Goal: Find specific page/section: Find specific page/section

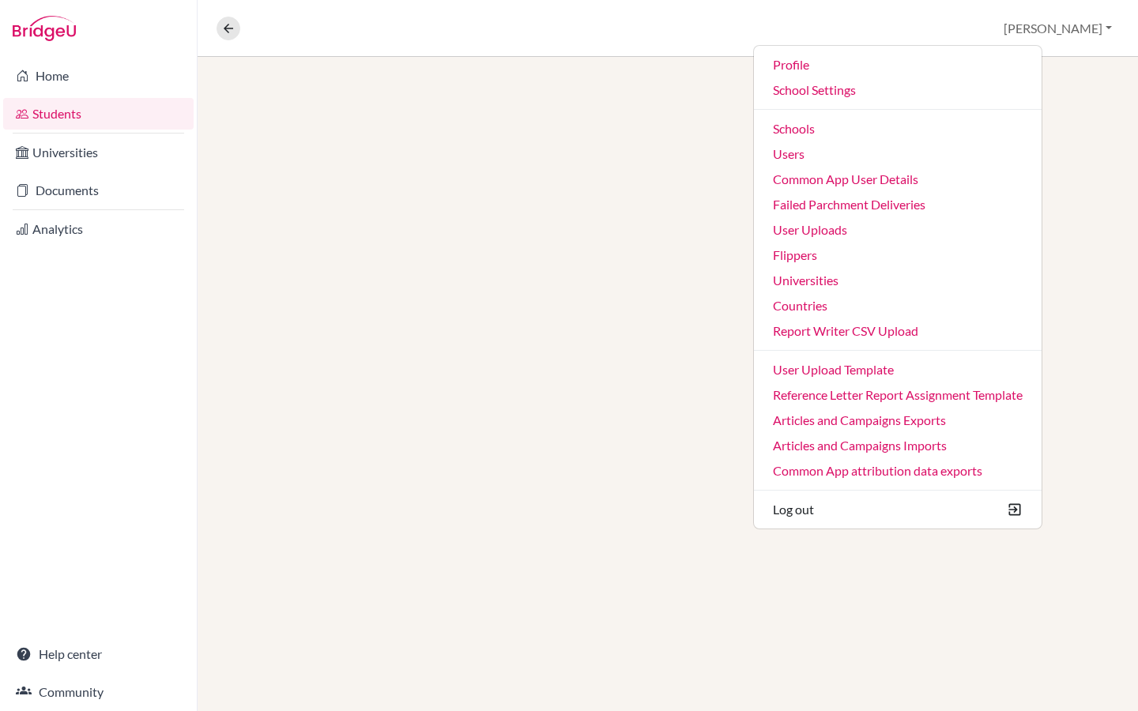
click at [877, 160] on link "Users" at bounding box center [898, 153] width 288 height 25
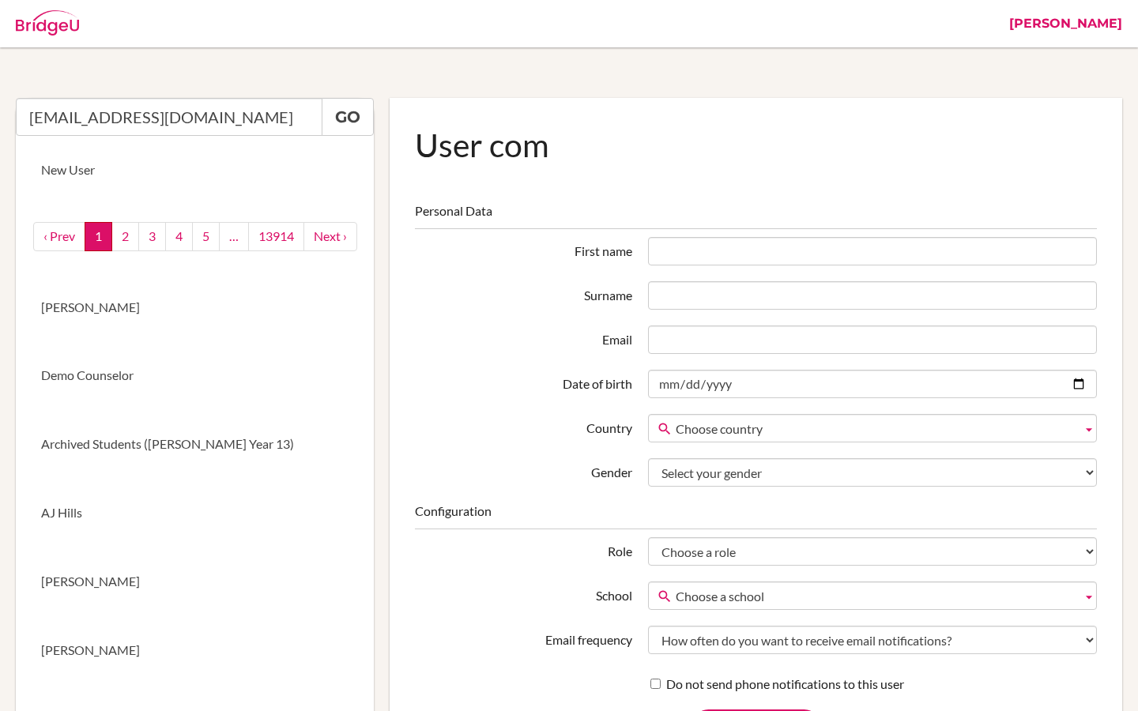
click at [156, 115] on input "[EMAIL_ADDRESS][DOMAIN_NAME]" at bounding box center [169, 117] width 307 height 38
click at [192, 123] on input "[EMAIL_ADDRESS][DOMAIN_NAME]" at bounding box center [169, 117] width 307 height 38
type input "[EMAIL_ADDRESS][DOMAIN_NAME]"
click at [367, 122] on link "Go" at bounding box center [348, 117] width 52 height 38
click at [355, 122] on link "Go" at bounding box center [348, 117] width 52 height 38
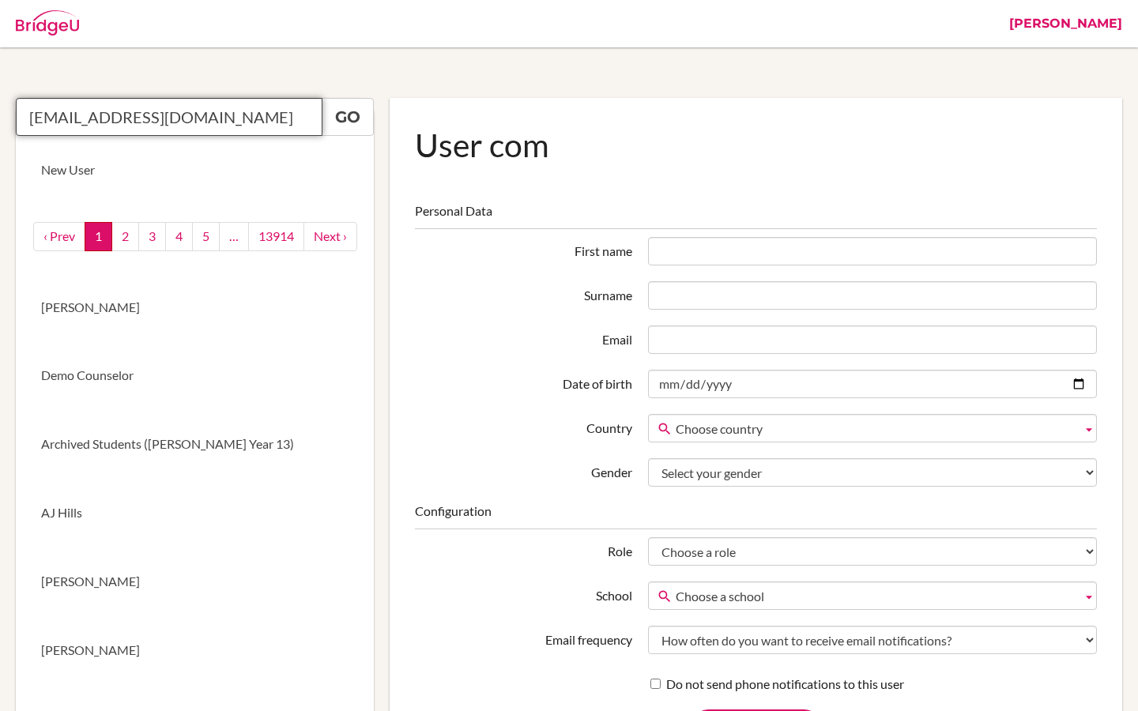
drag, startPoint x: 224, startPoint y: 119, endPoint x: 0, endPoint y: 119, distance: 223.6
click at [341, 118] on link "Go" at bounding box center [348, 117] width 52 height 38
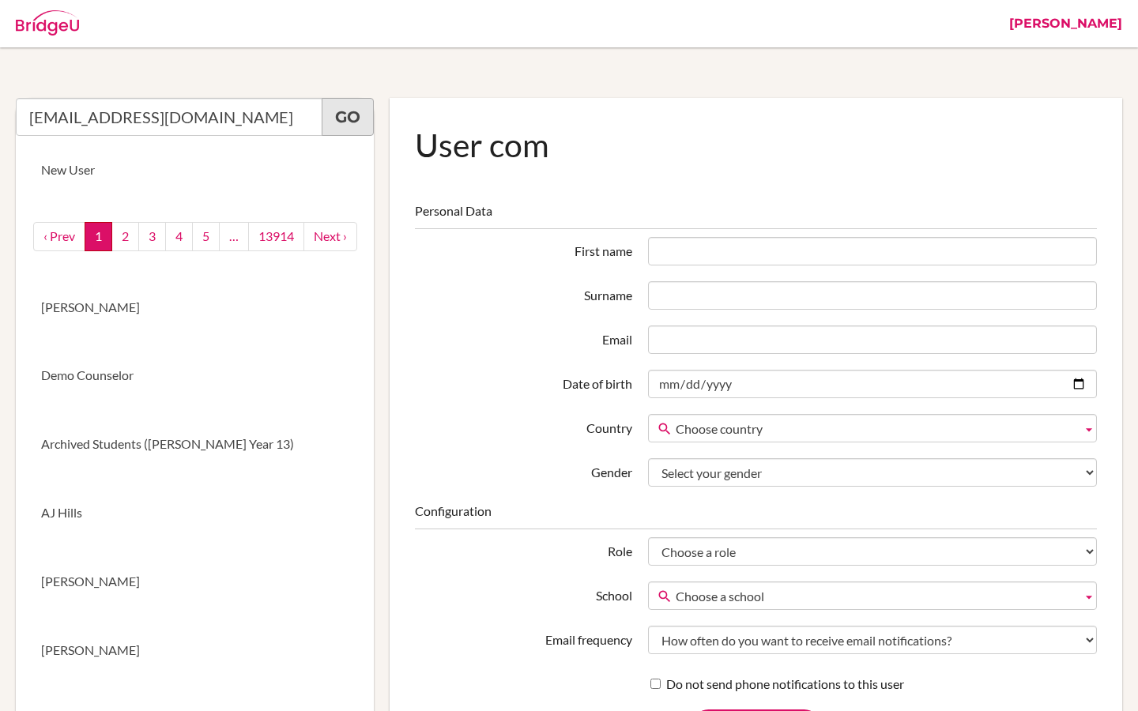
click at [341, 118] on link "Go" at bounding box center [348, 117] width 52 height 38
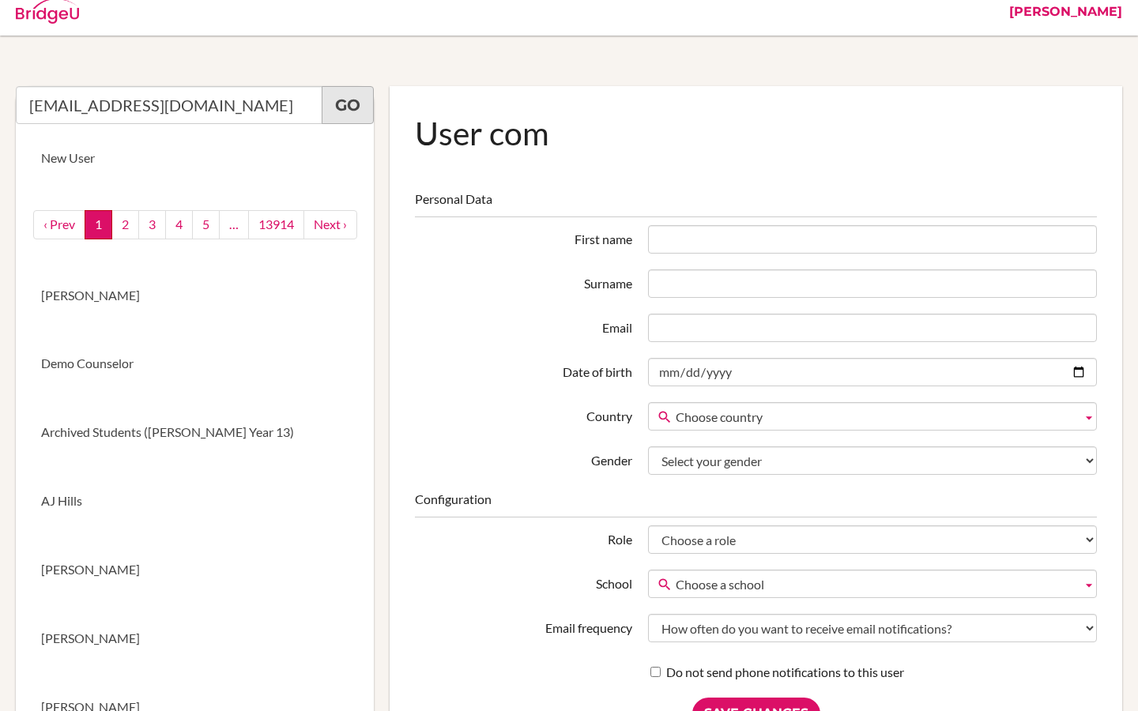
scroll to position [9, 0]
